Goal: Information Seeking & Learning: Learn about a topic

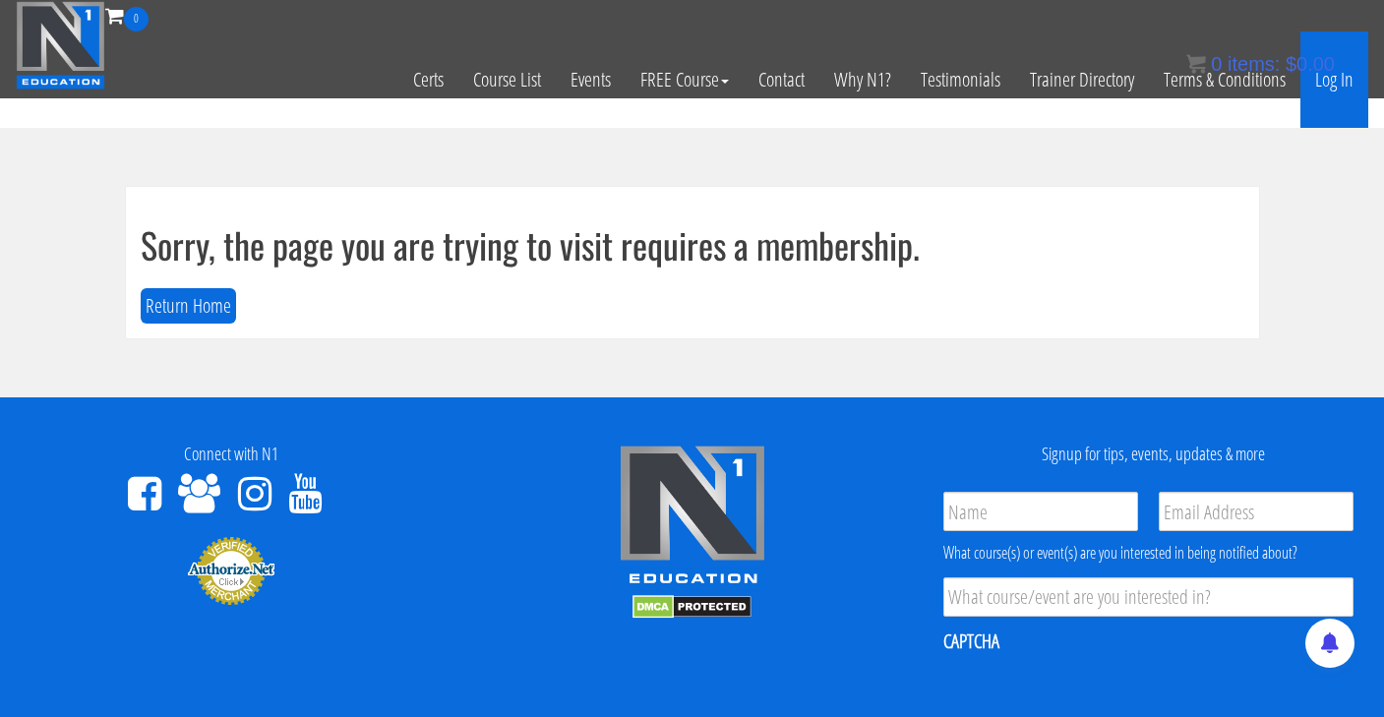
click at [1320, 83] on link "Log In" at bounding box center [1334, 79] width 68 height 96
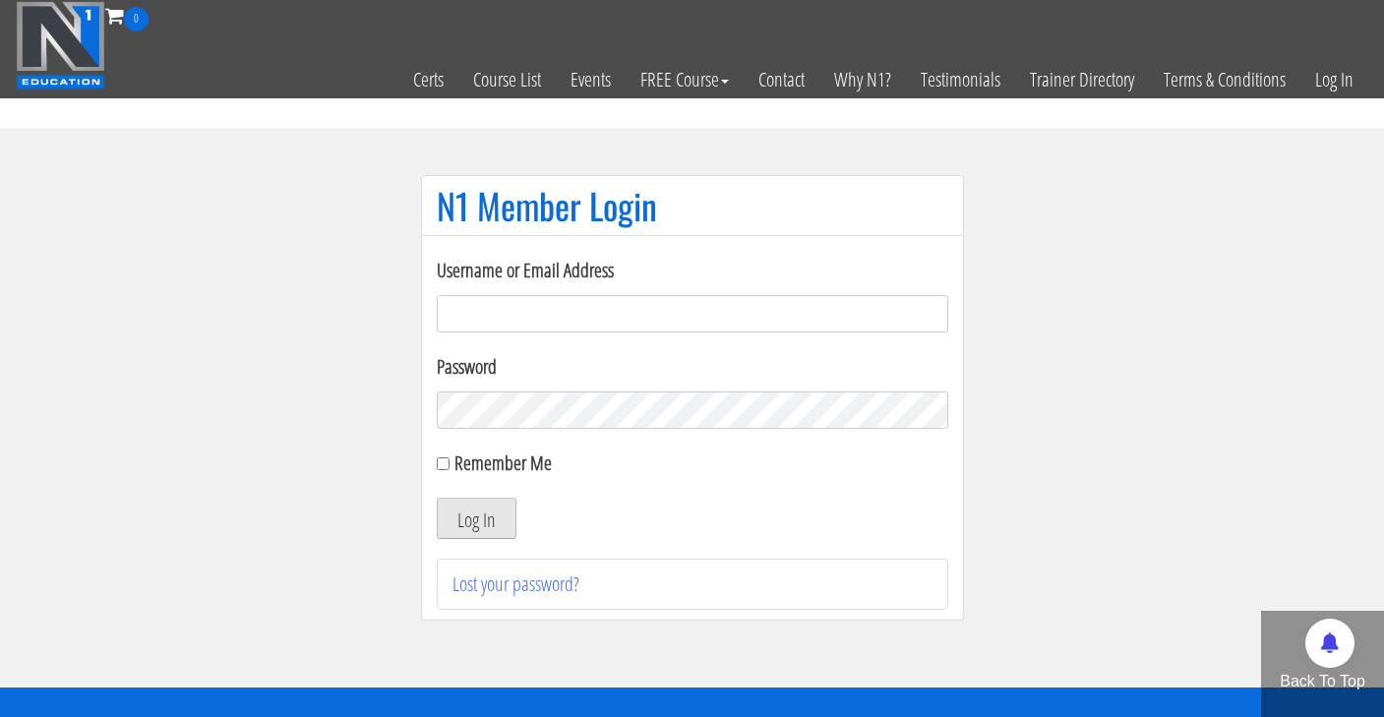
type input "cynthia.jimenez49@yahoo.com"
click at [487, 533] on button "Log In" at bounding box center [477, 518] width 80 height 41
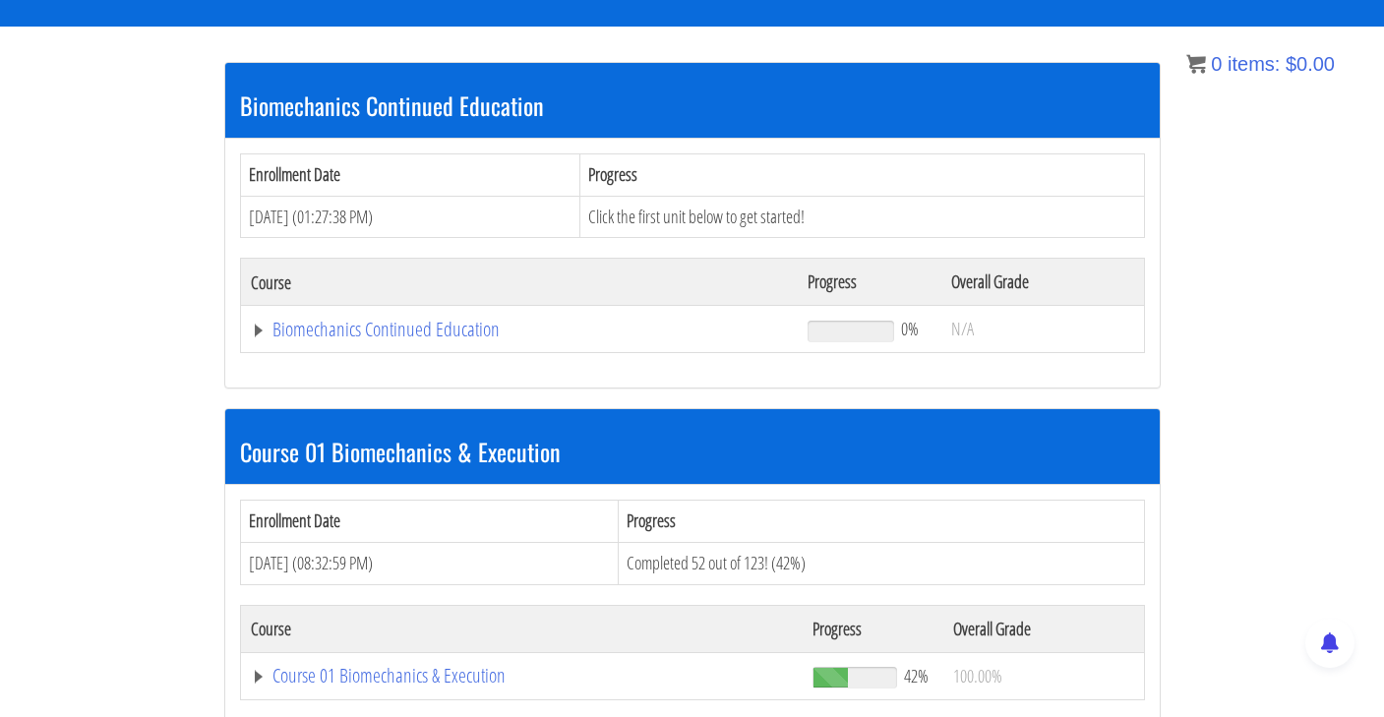
scroll to position [457, 0]
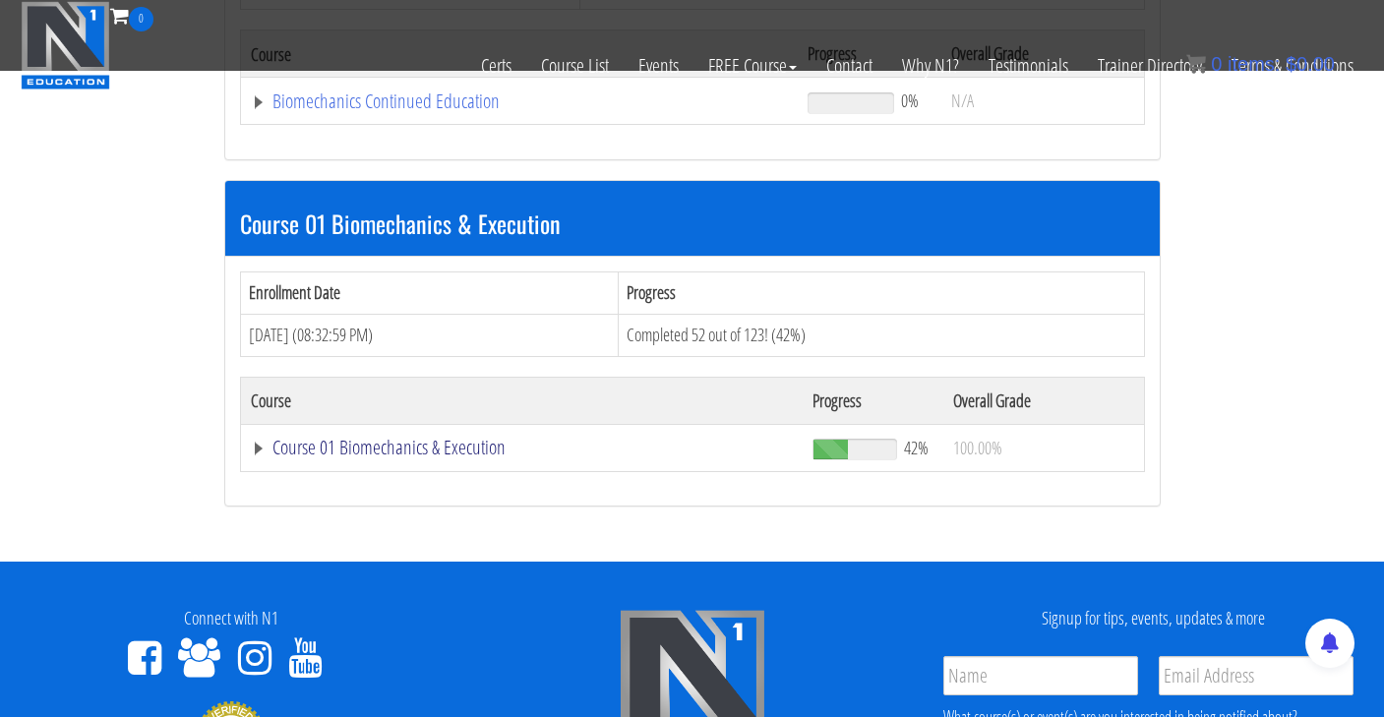
click at [493, 446] on link "Course 01 Biomechanics & Execution" at bounding box center [522, 448] width 543 height 20
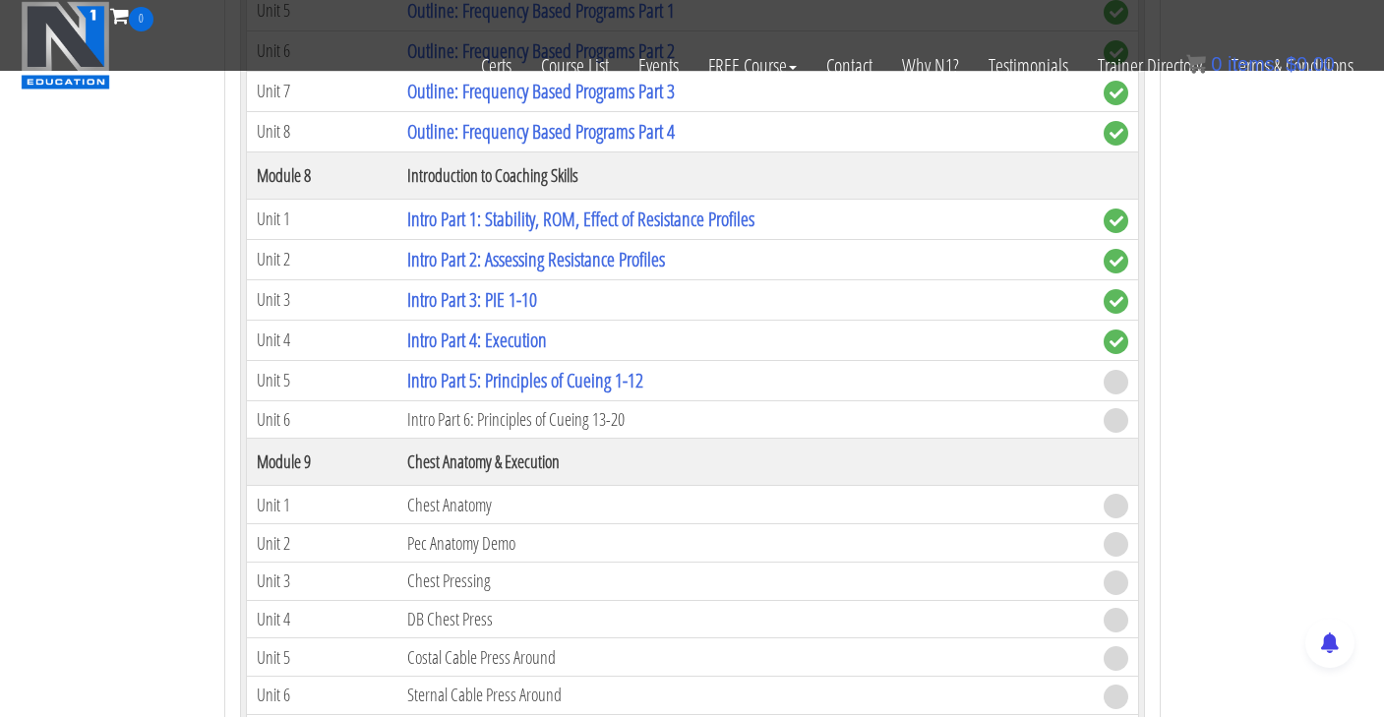
scroll to position [3127, 0]
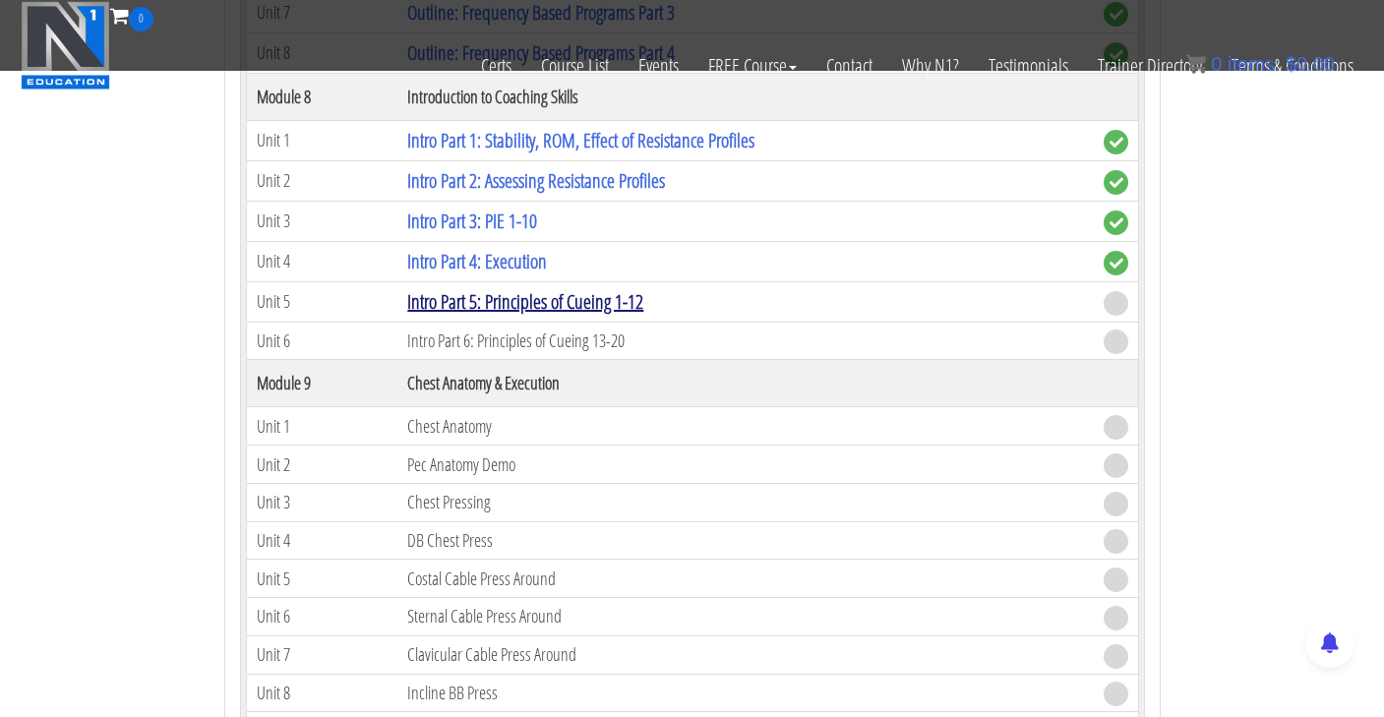
click at [593, 295] on link "Intro Part 5: Principles of Cueing 1-12" at bounding box center [525, 301] width 236 height 27
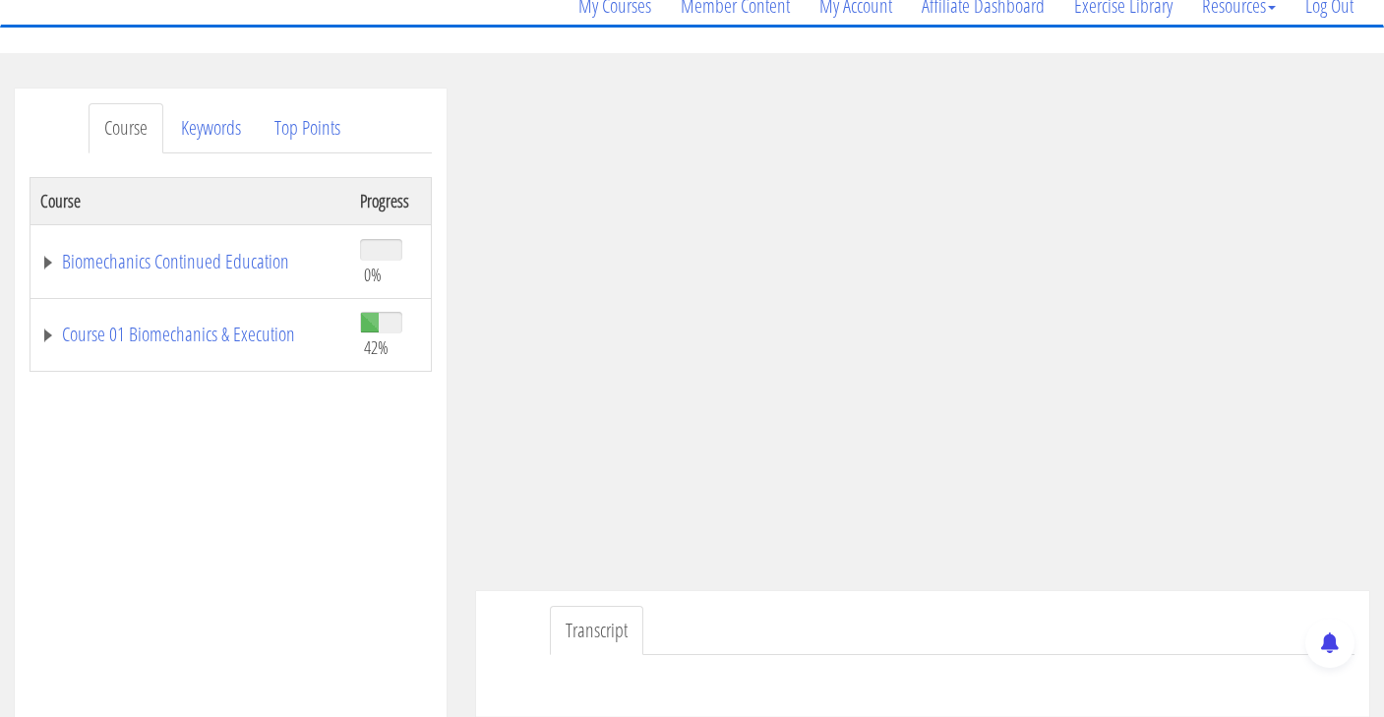
scroll to position [176, 0]
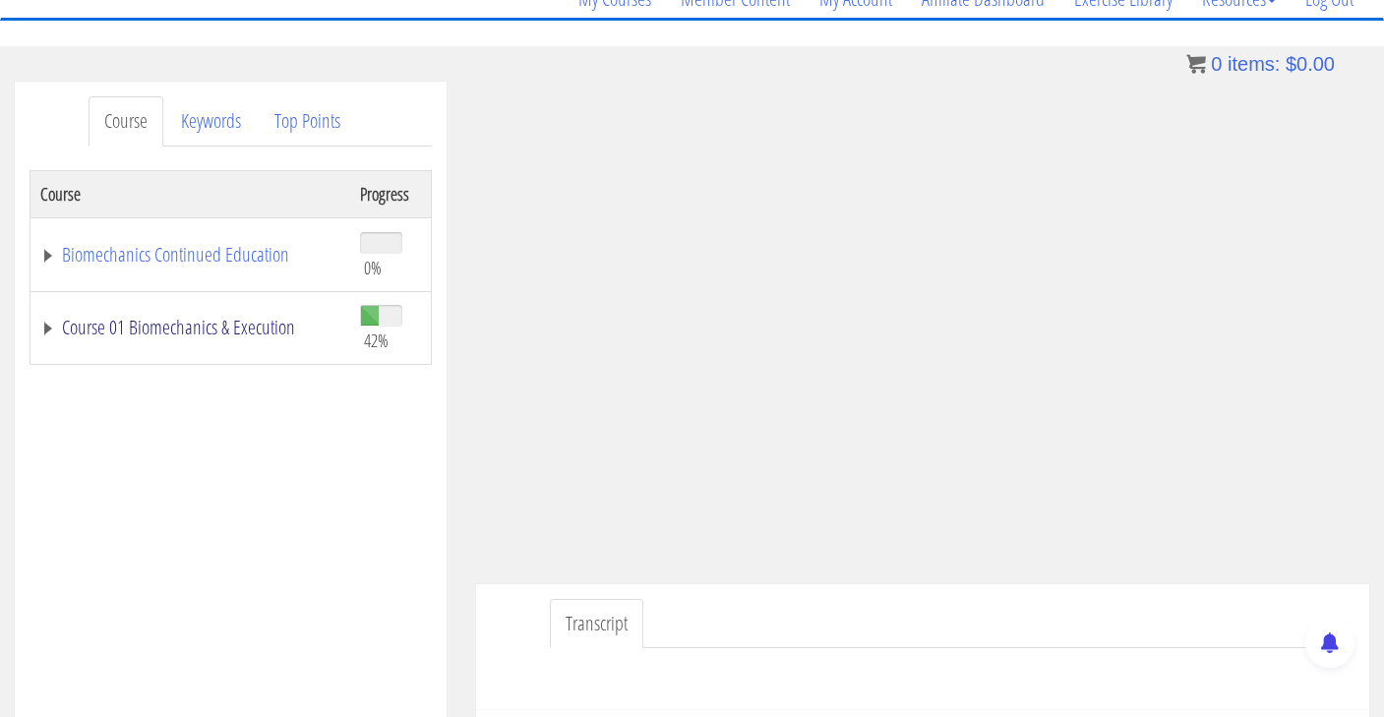
click at [273, 329] on link "Course 01 Biomechanics & Execution" at bounding box center [190, 328] width 300 height 20
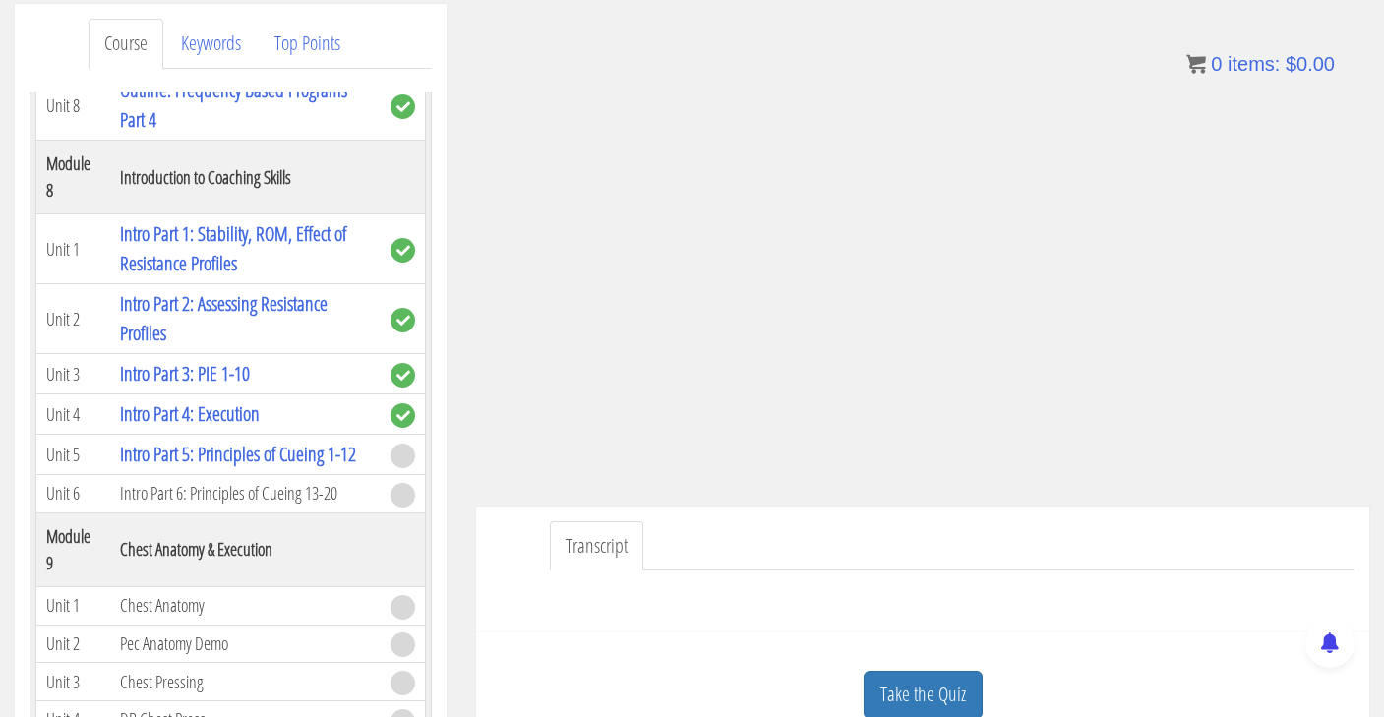
scroll to position [318, 0]
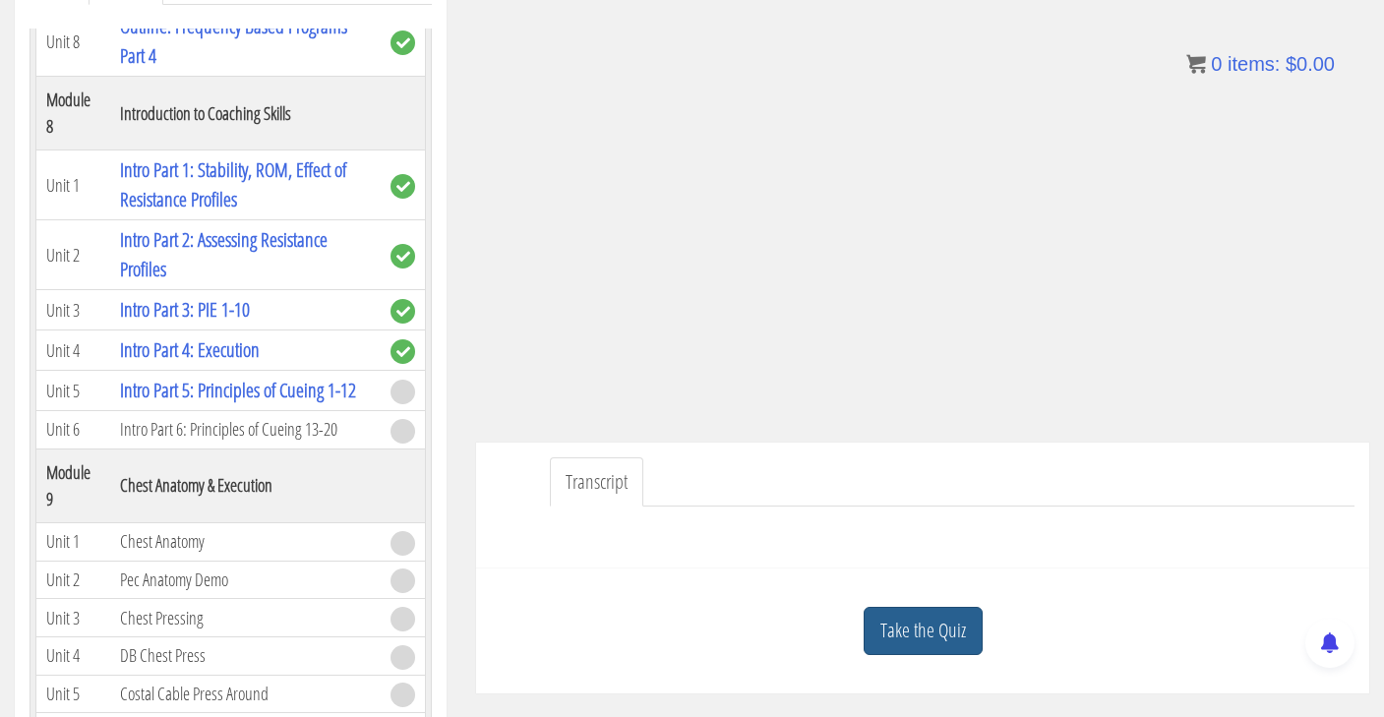
click at [966, 641] on link "Take the Quiz" at bounding box center [922, 631] width 119 height 48
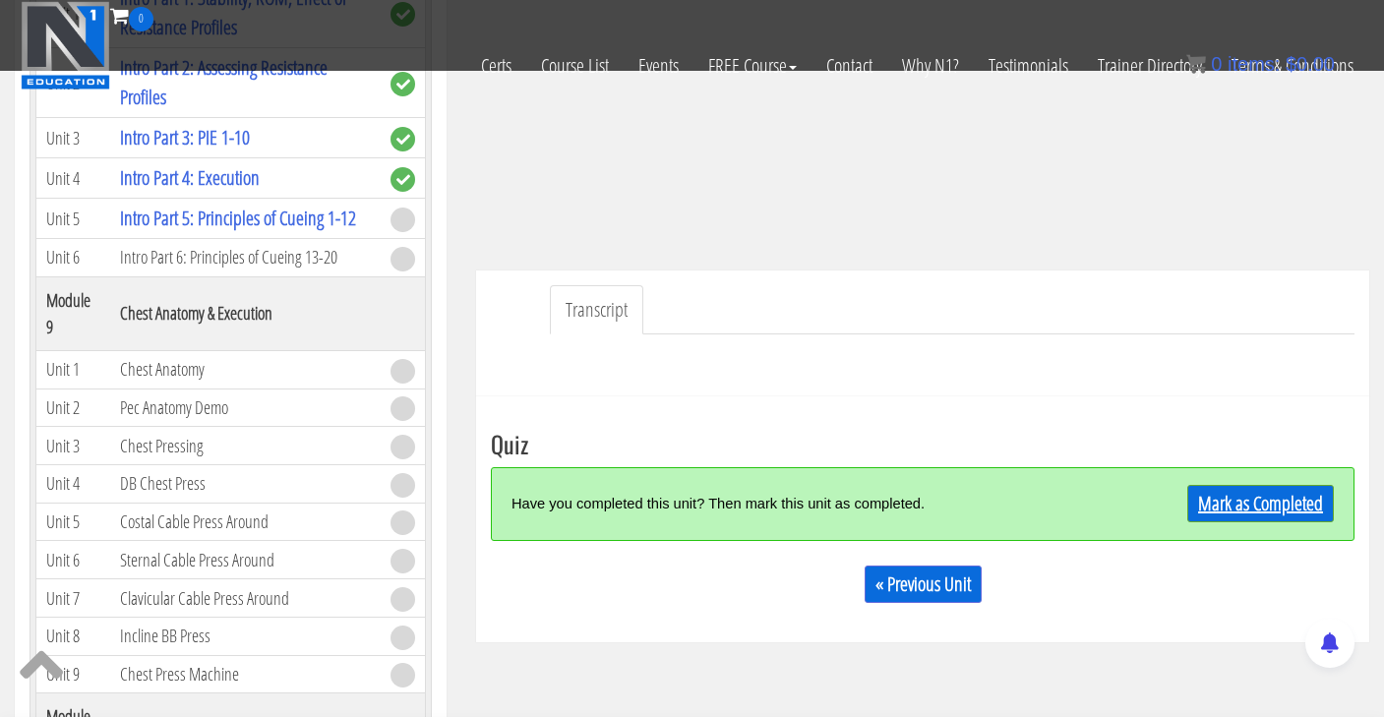
scroll to position [371, 0]
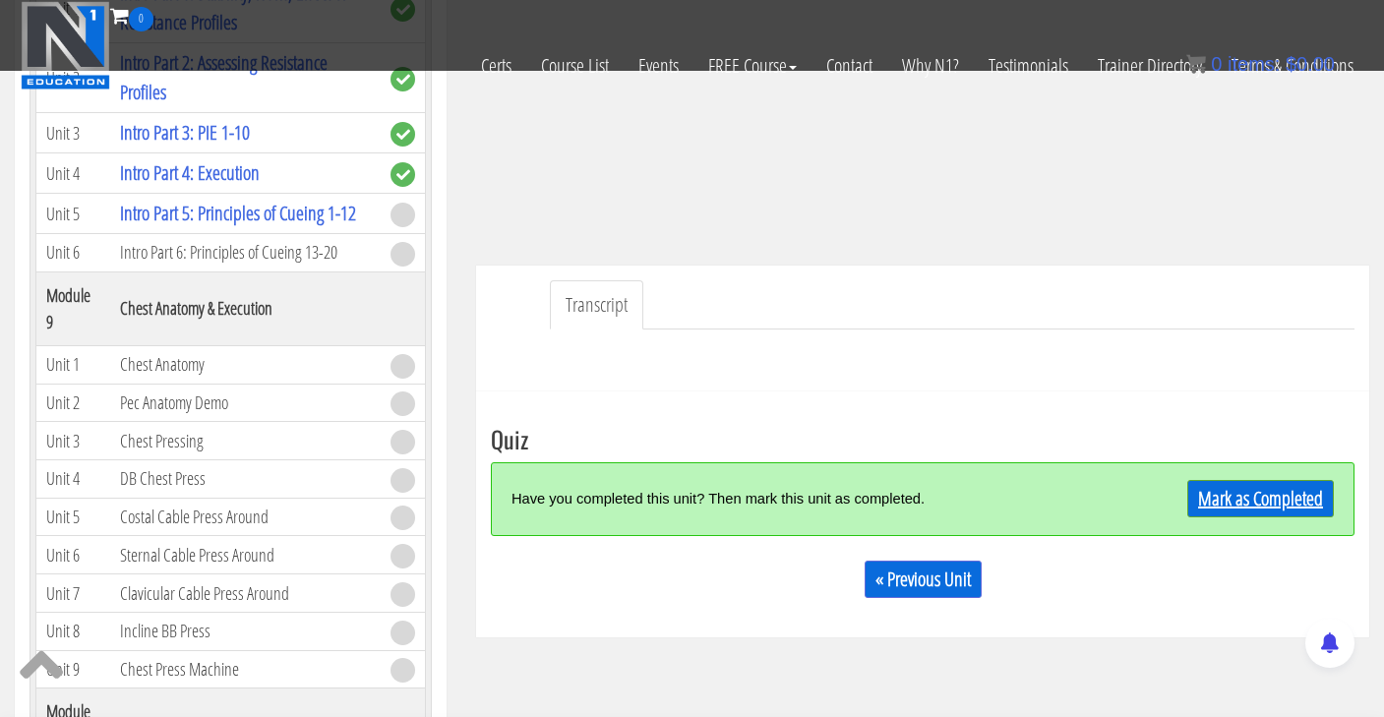
click at [1238, 499] on link "Mark as Completed" at bounding box center [1260, 498] width 147 height 37
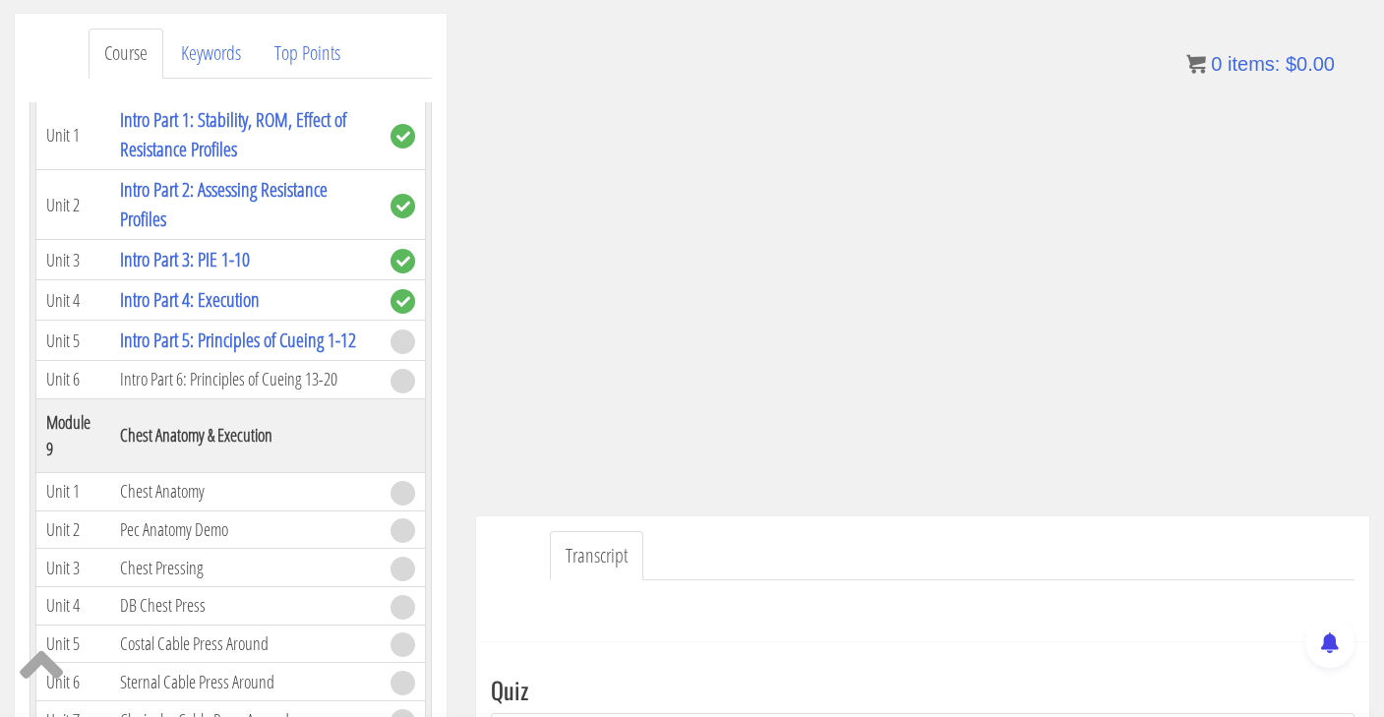
scroll to position [428, 0]
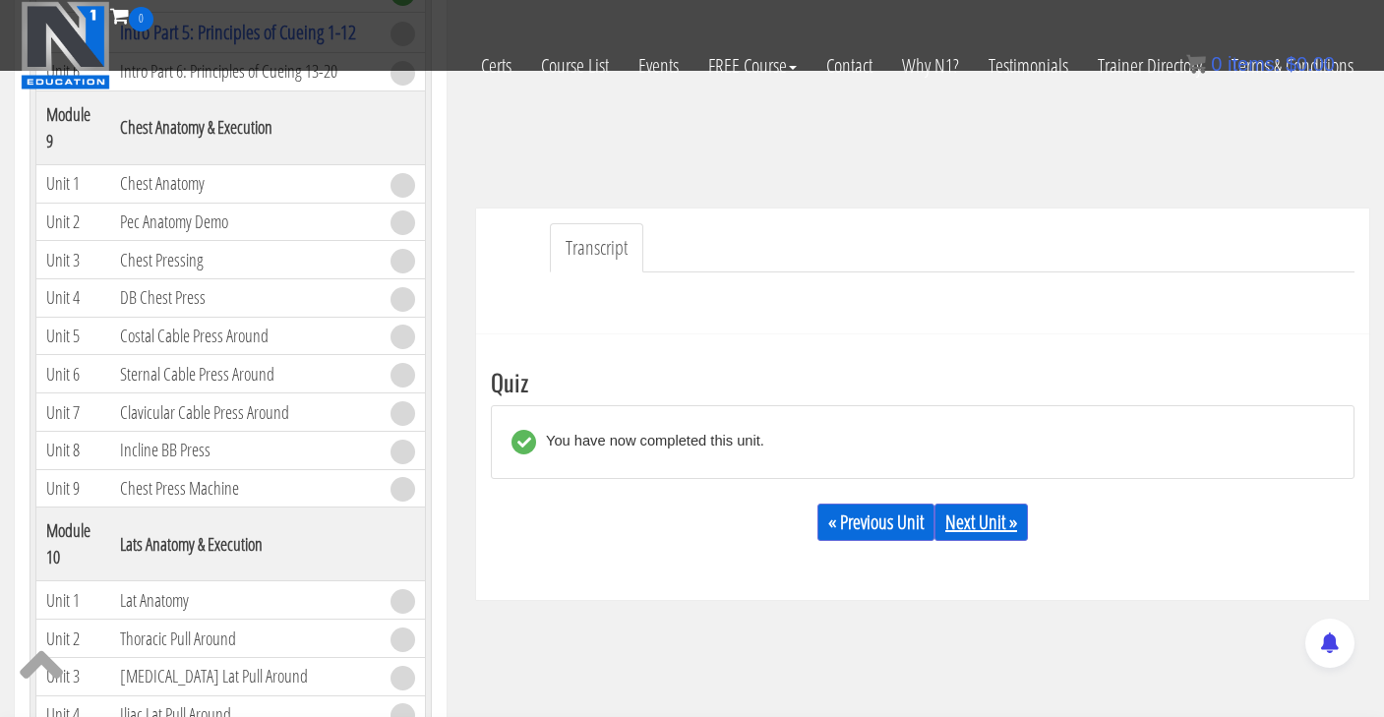
click at [991, 521] on link "Next Unit »" at bounding box center [980, 522] width 93 height 37
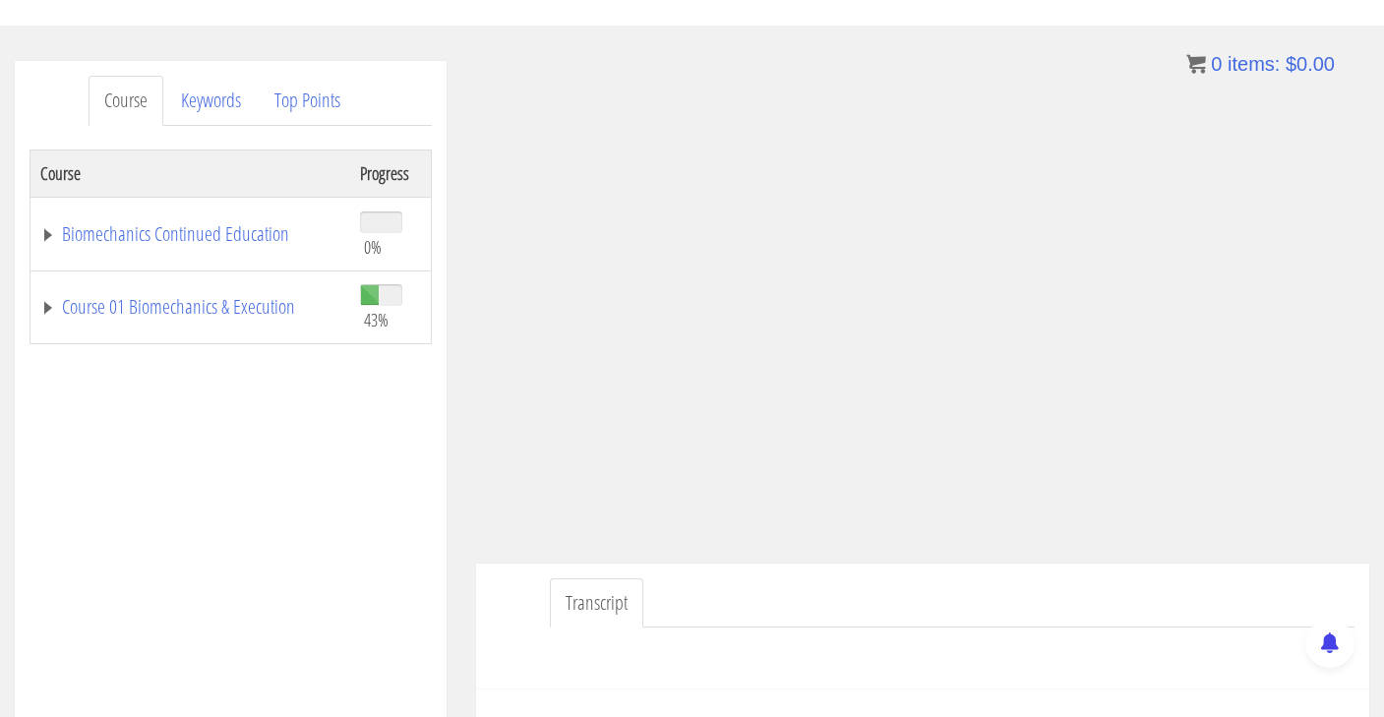
scroll to position [171, 0]
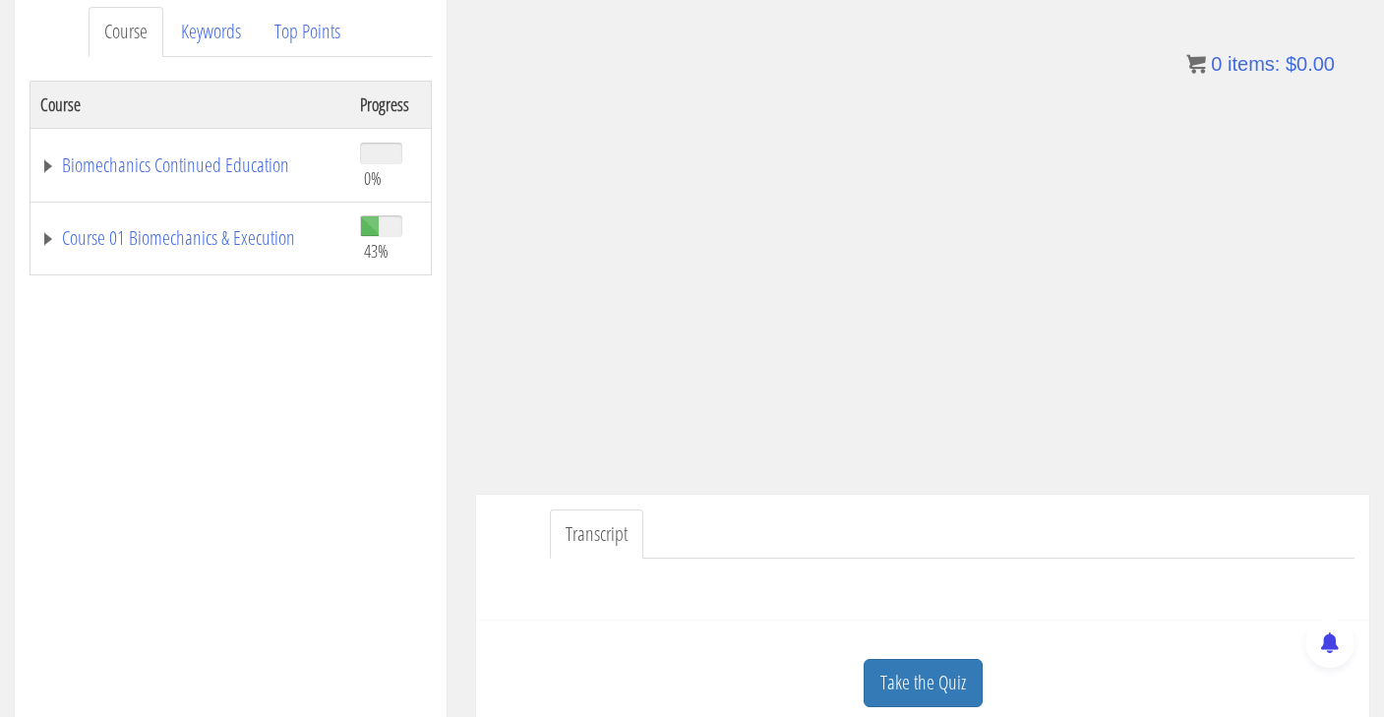
scroll to position [356, 0]
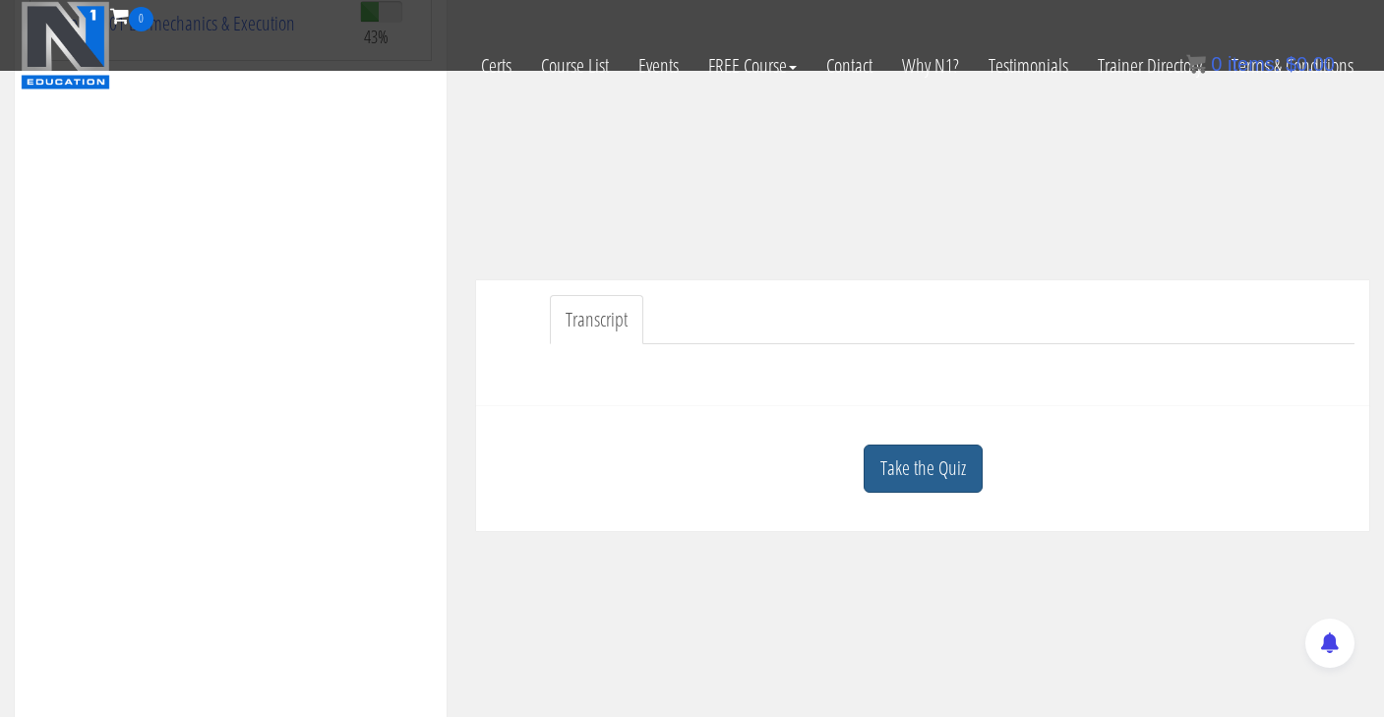
click at [900, 473] on link "Take the Quiz" at bounding box center [922, 469] width 119 height 48
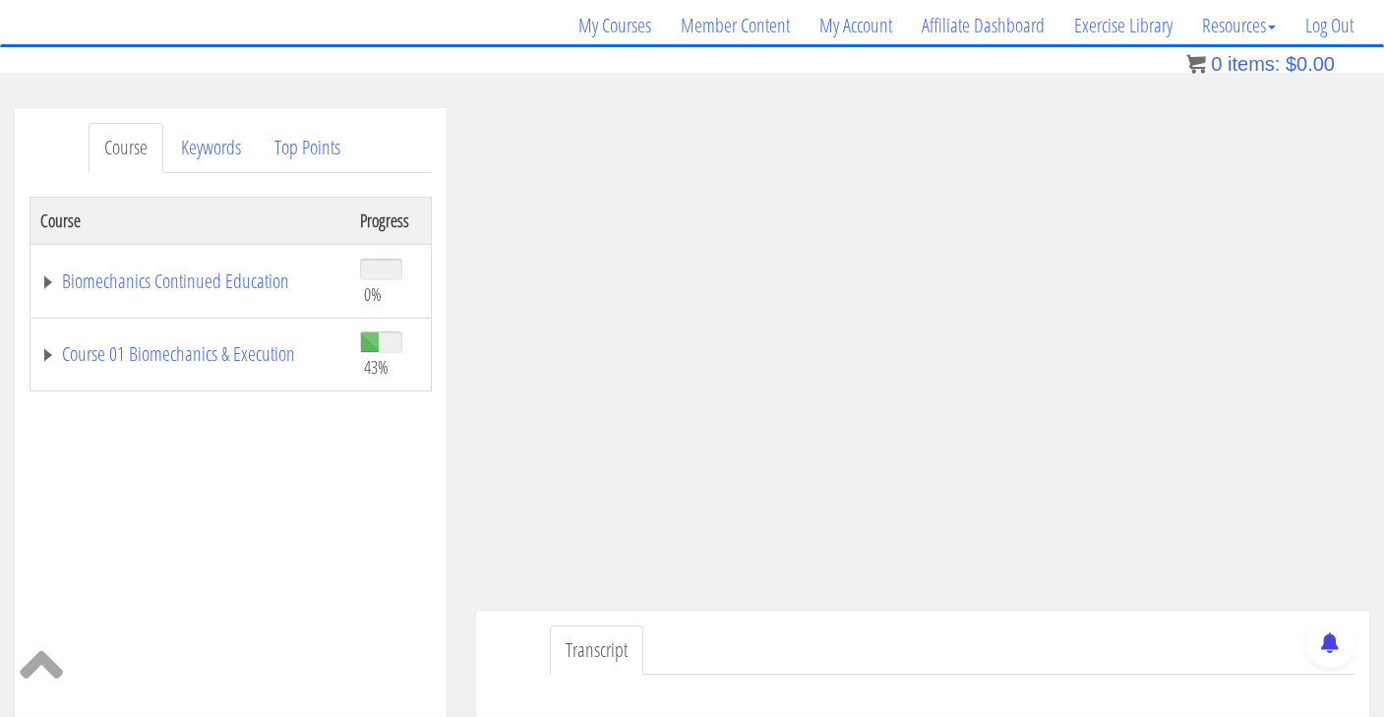
scroll to position [135, 0]
